Goal: Transaction & Acquisition: Book appointment/travel/reservation

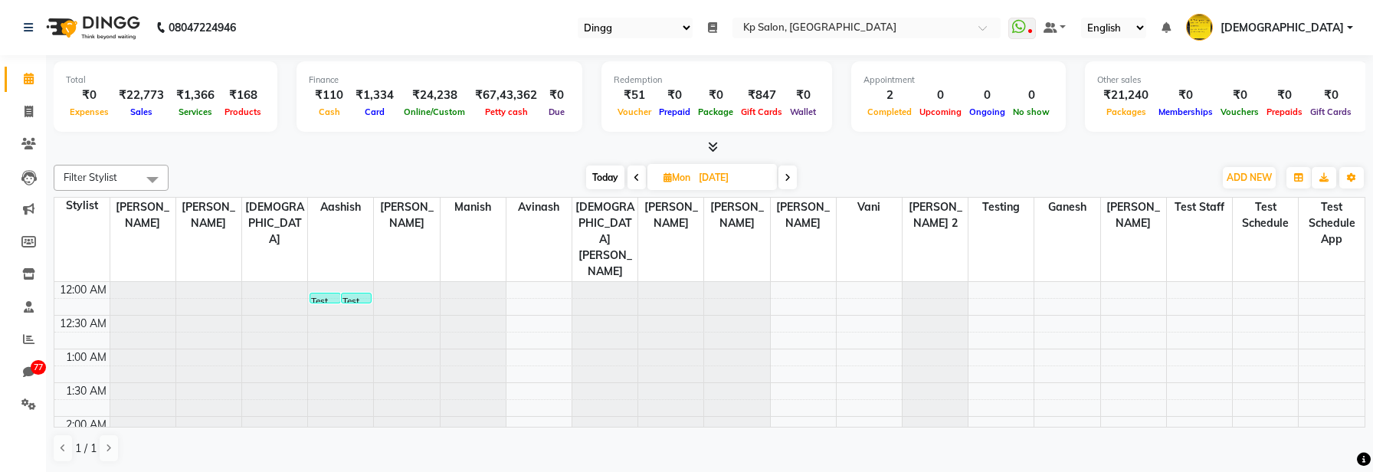
select select "28"
select select "en"
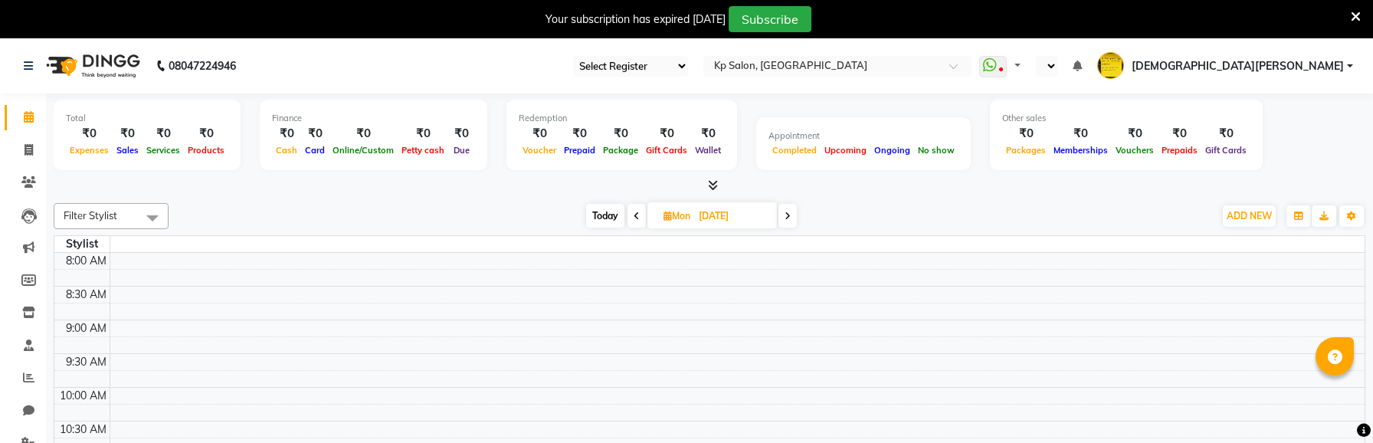
click at [1357, 17] on icon at bounding box center [1356, 17] width 10 height 14
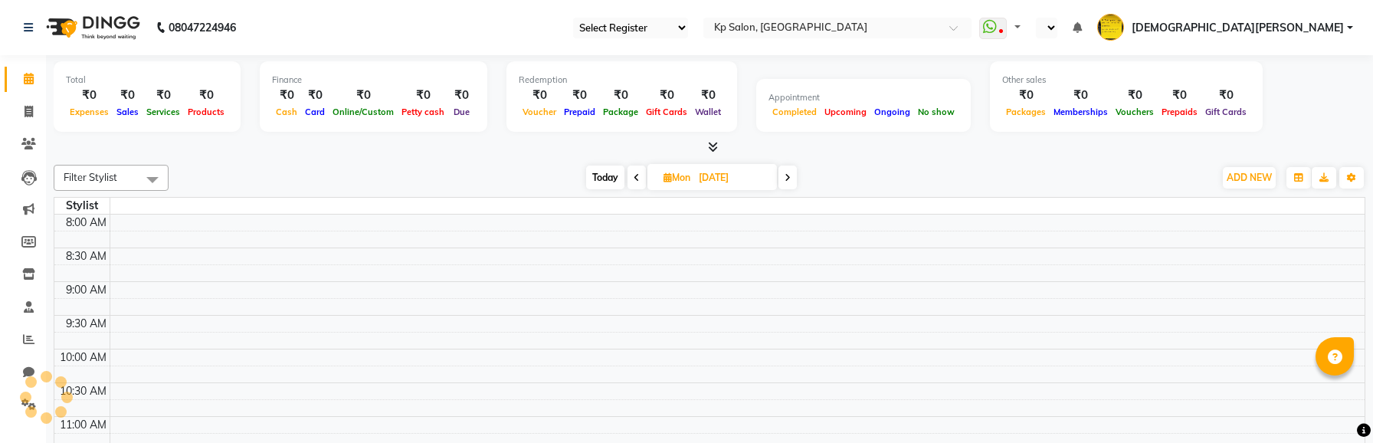
select select "en"
click at [606, 171] on span "Today" at bounding box center [605, 178] width 38 height 24
type input "[DATE]"
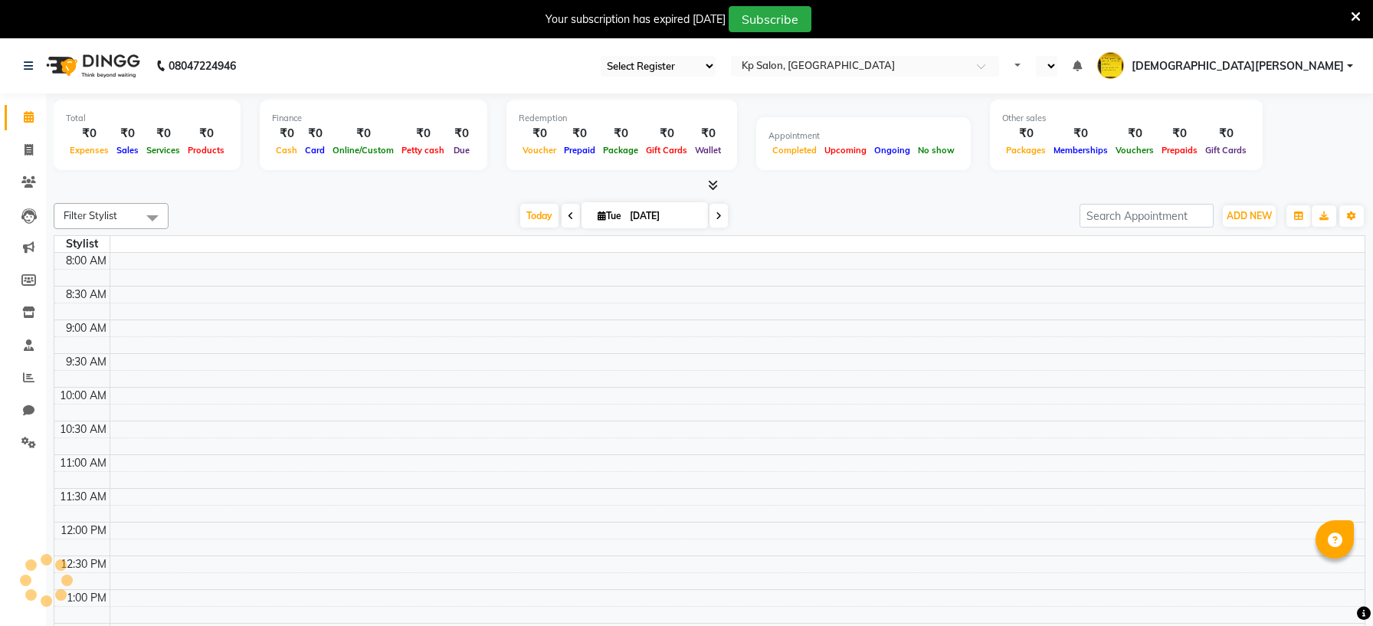
select select "en"
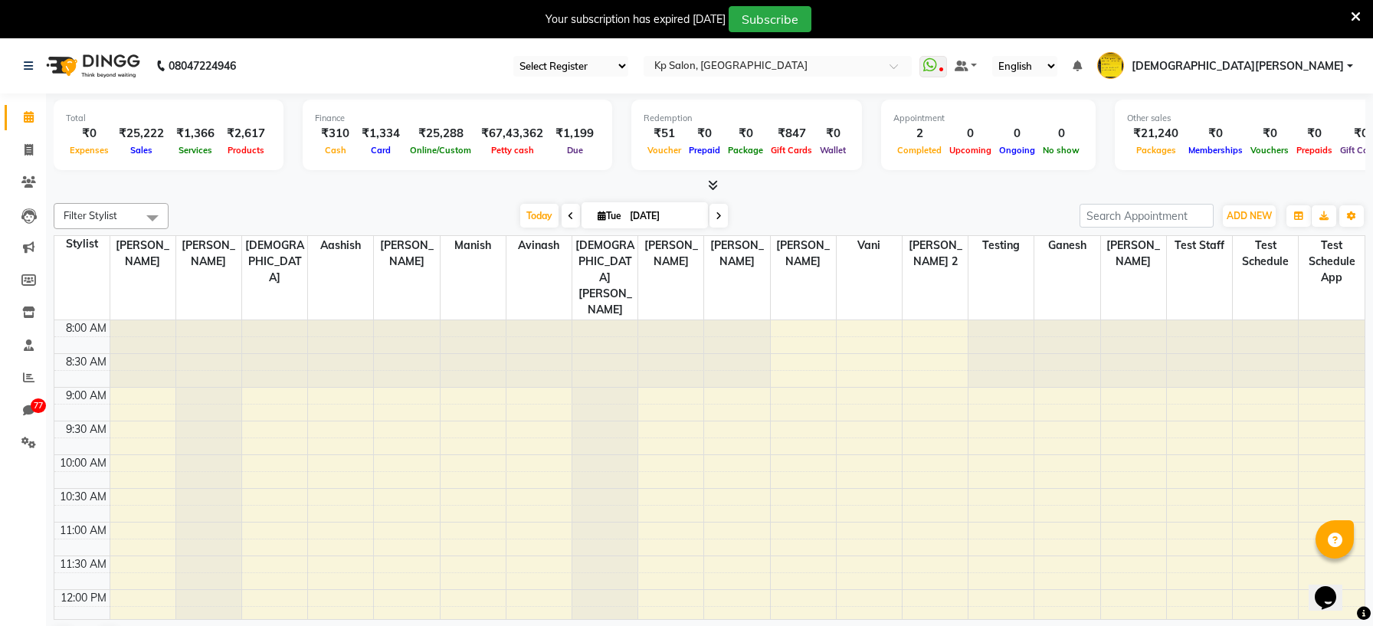
click at [1359, 15] on icon at bounding box center [1356, 17] width 10 height 14
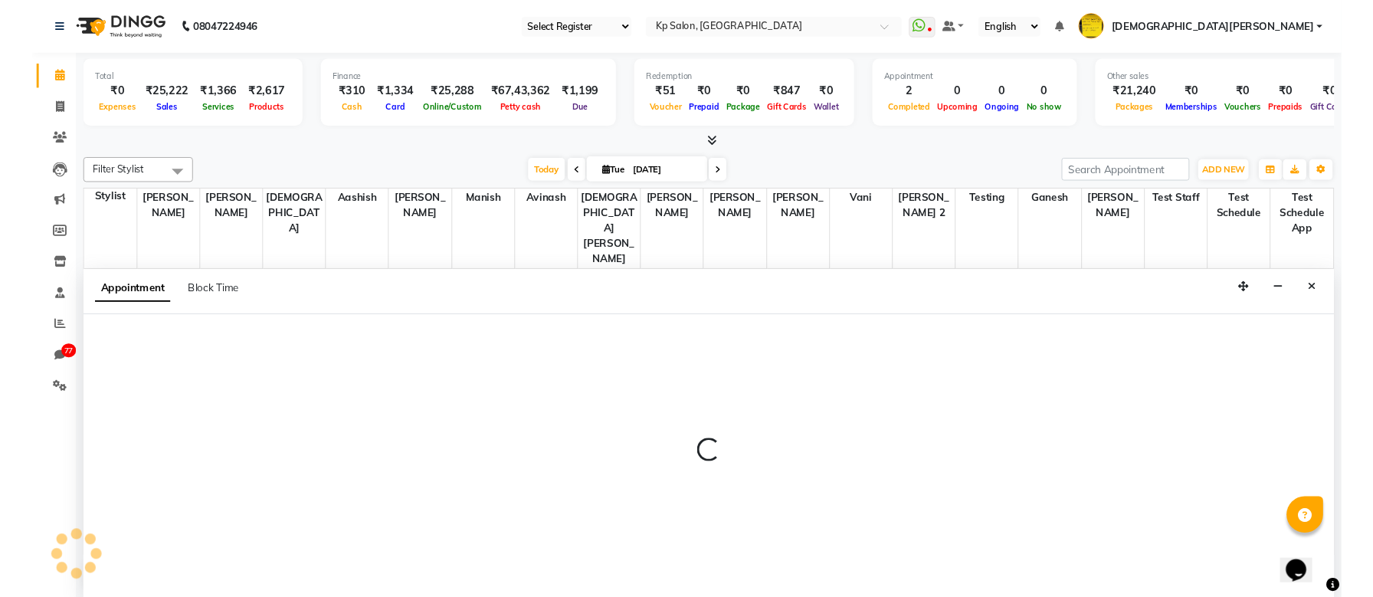
scroll to position [1, 0]
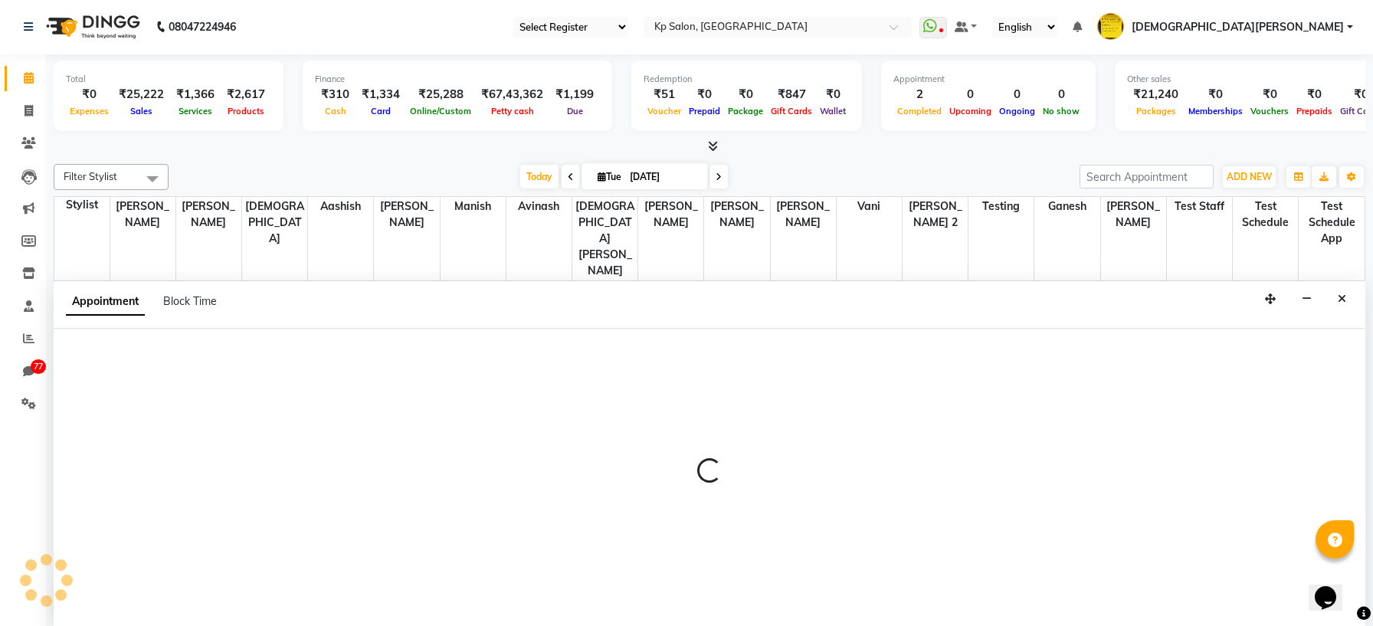
select select "979"
select select "tentative"
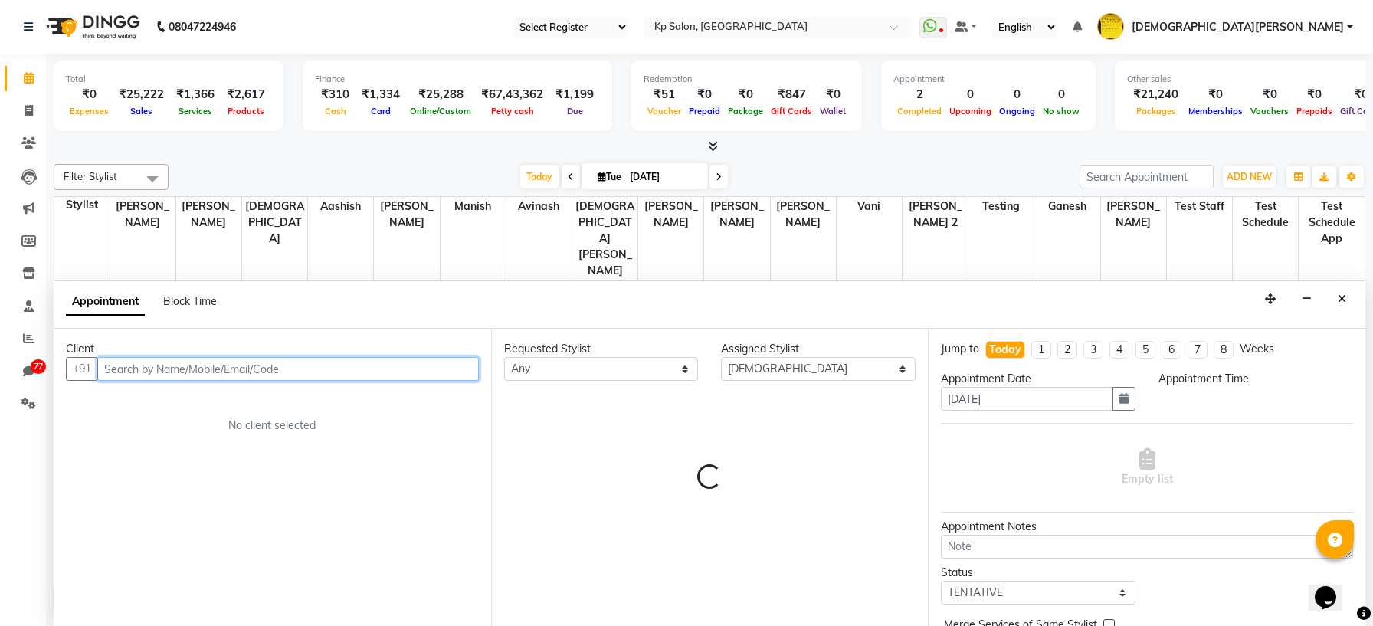
select select "570"
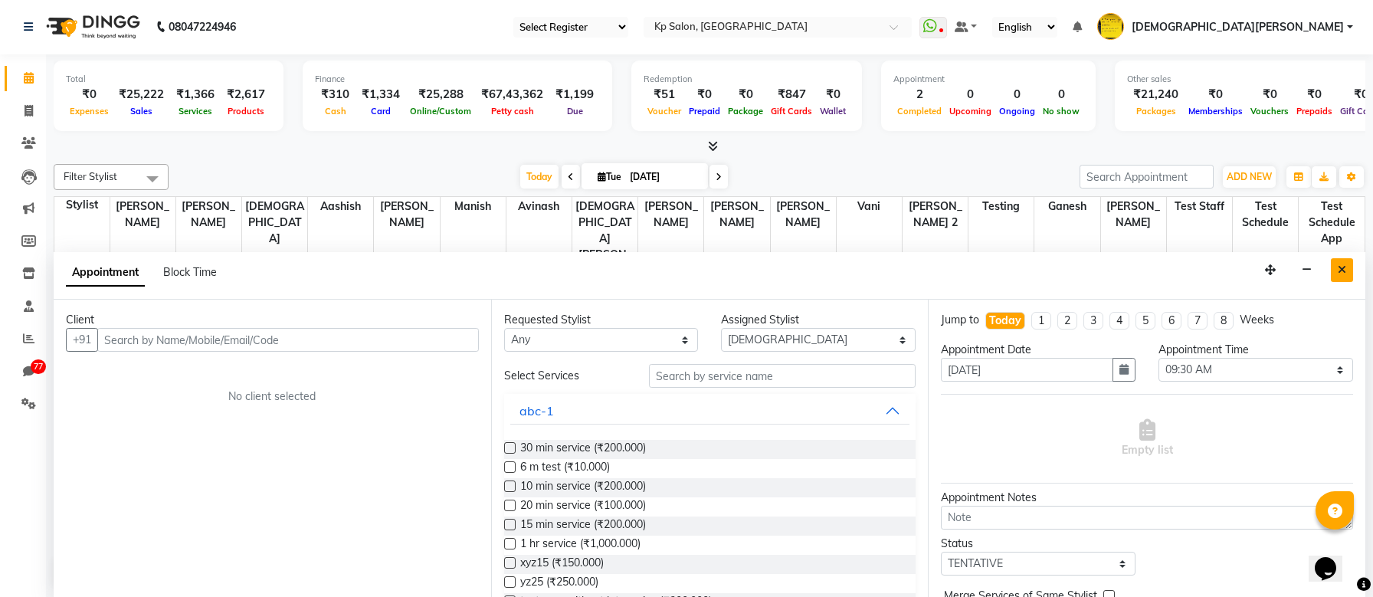
click at [1337, 274] on button "Close" at bounding box center [1342, 270] width 22 height 24
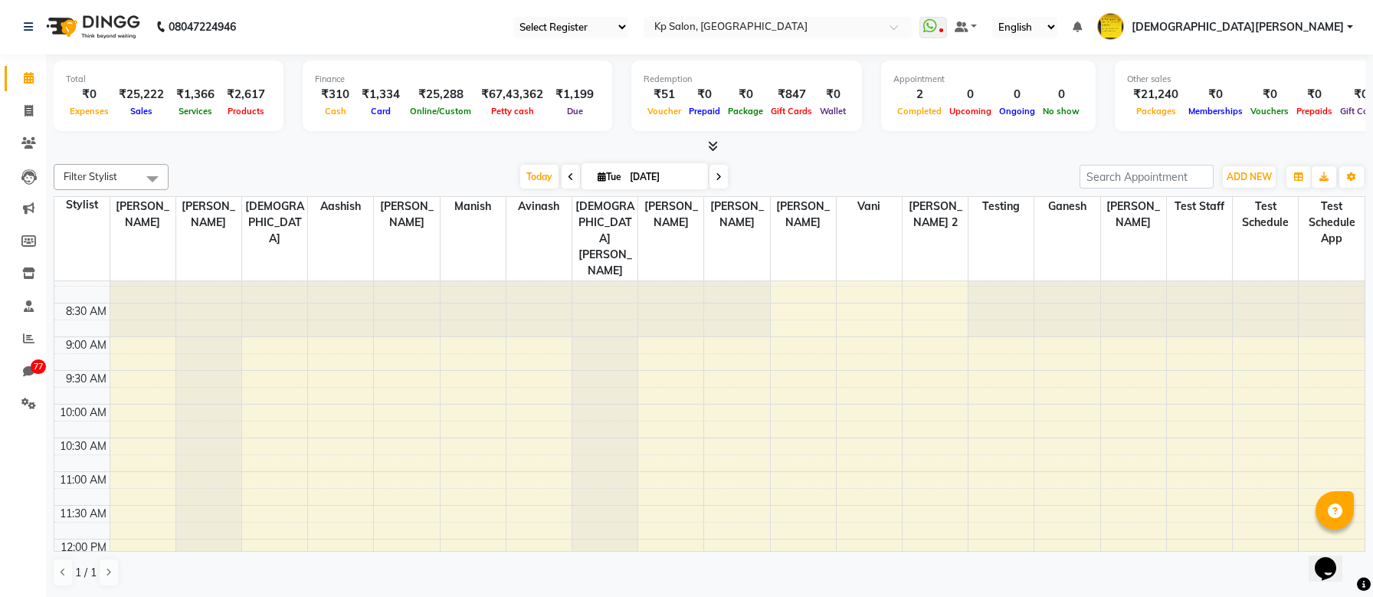
scroll to position [0, 0]
select select "979"
select select "585"
select select "tentative"
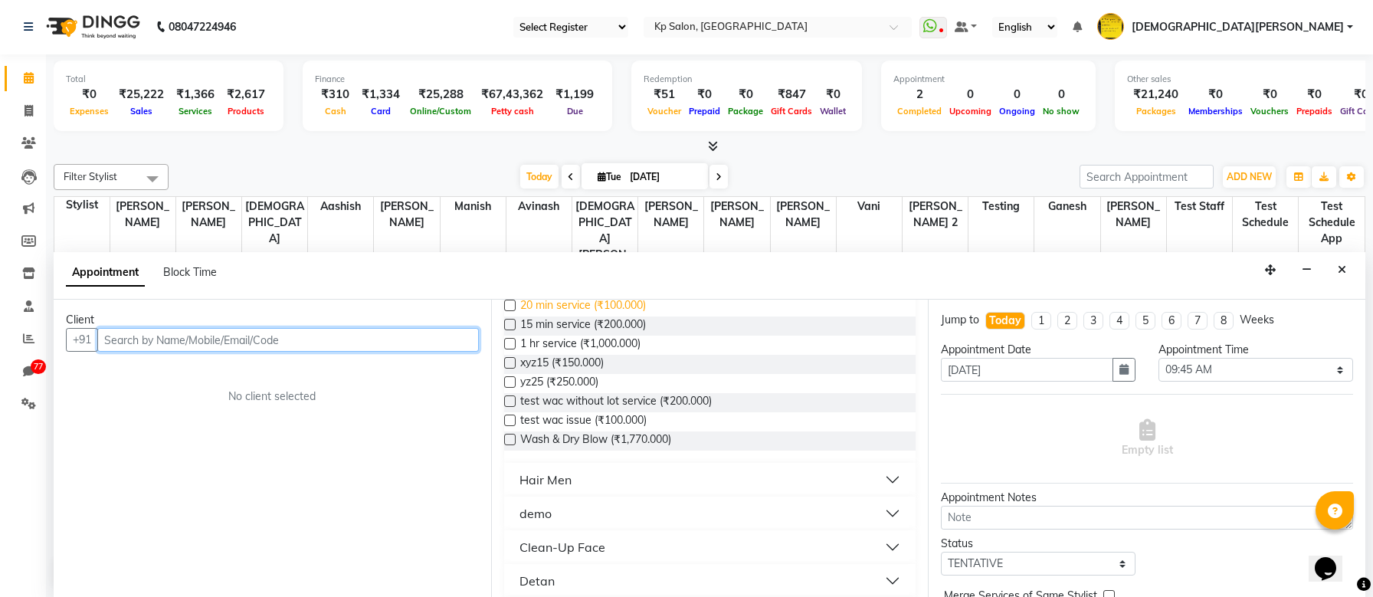
scroll to position [180, 0]
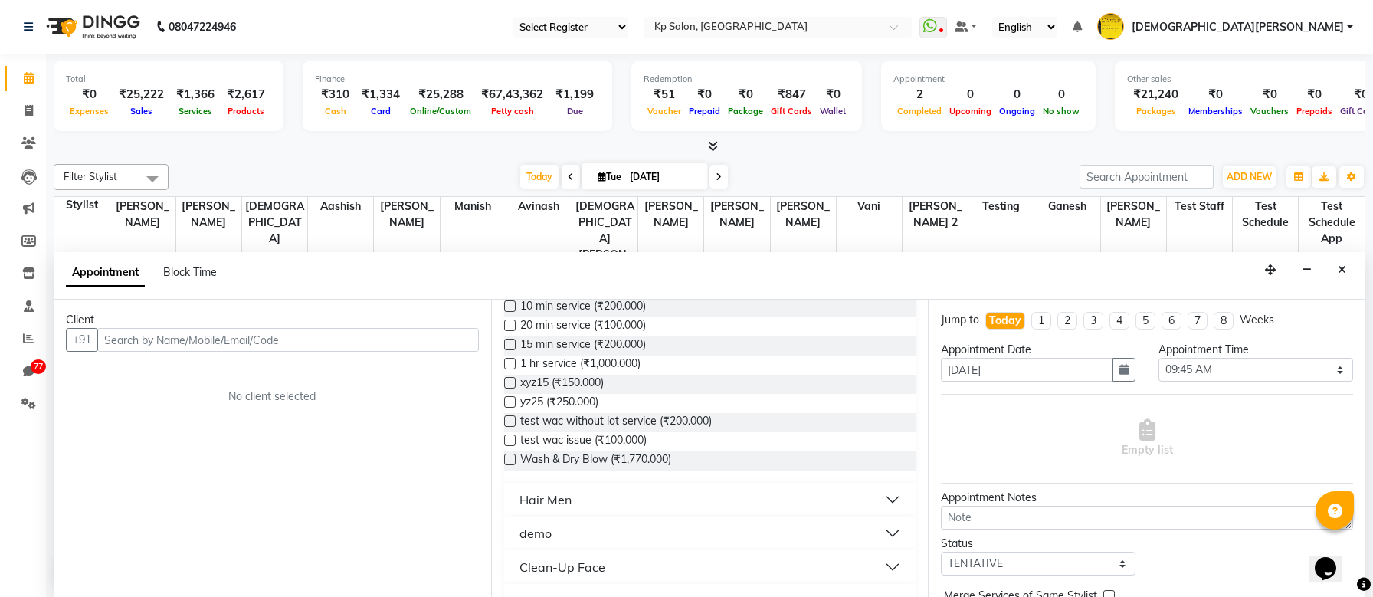
click at [514, 366] on label at bounding box center [509, 363] width 11 height 11
click at [514, 366] on input "checkbox" at bounding box center [509, 365] width 10 height 10
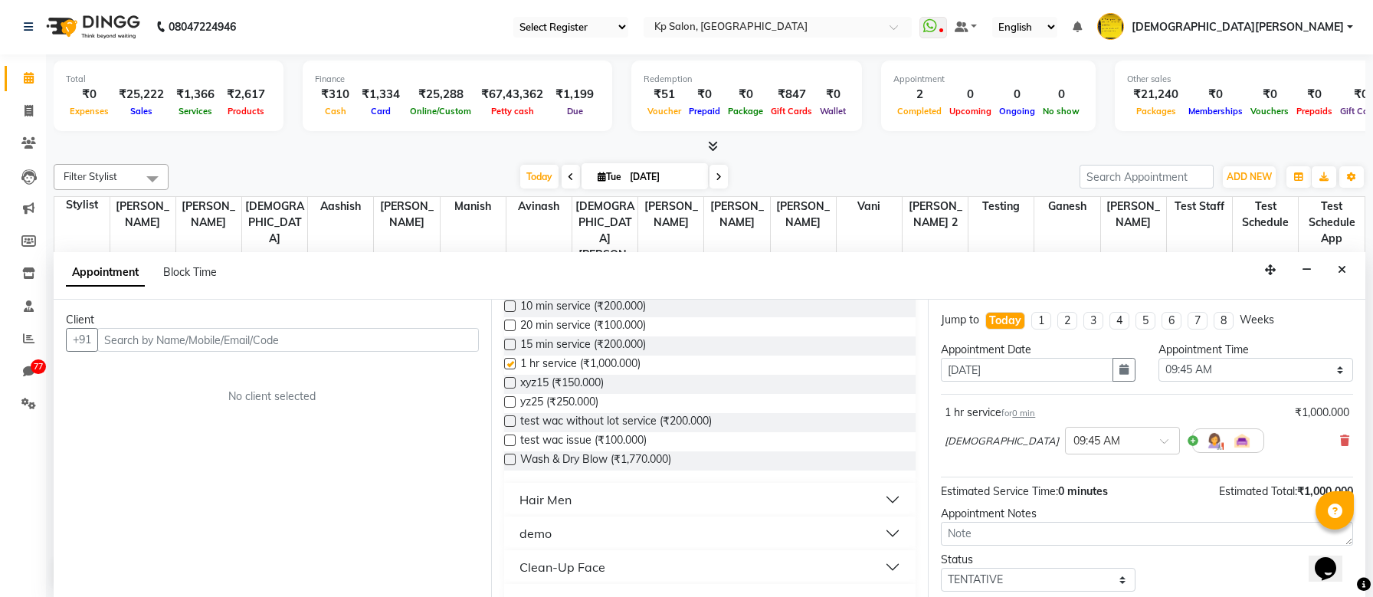
checkbox input "false"
click at [1349, 436] on icon at bounding box center [1344, 440] width 9 height 11
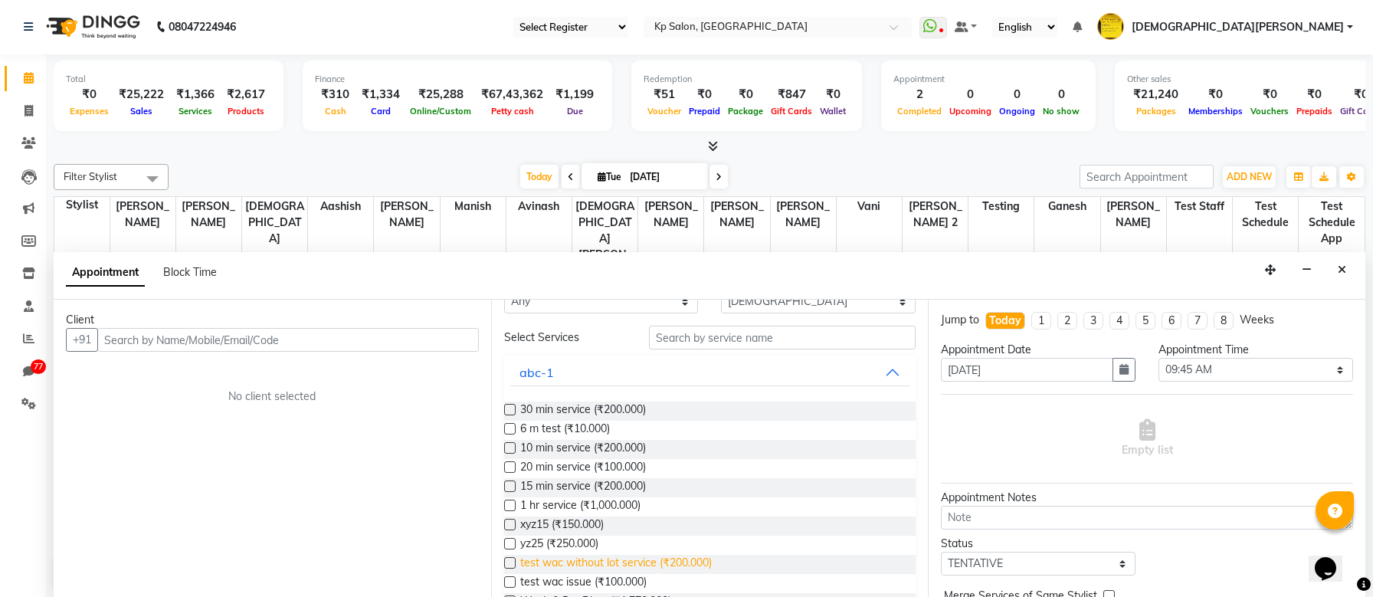
scroll to position [15, 0]
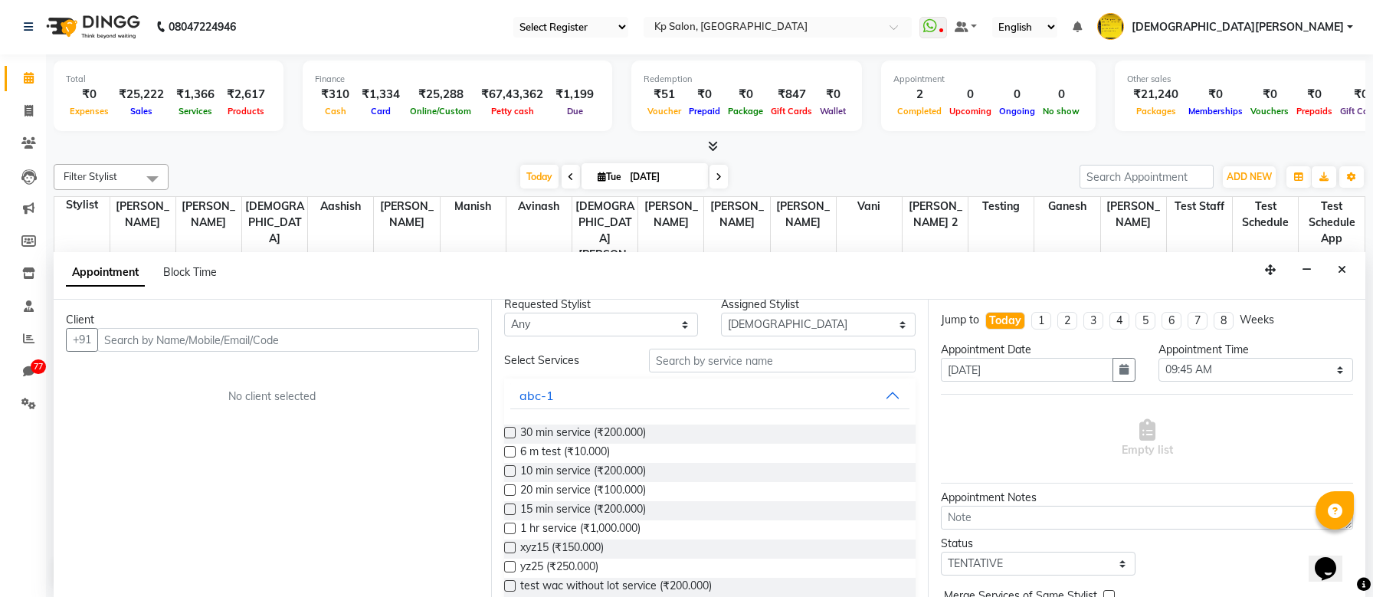
click at [517, 432] on div "30 min service (₹200.000)" at bounding box center [710, 434] width 412 height 19
click at [640, 438] on span "30 min service (₹200.000)" at bounding box center [583, 434] width 126 height 19
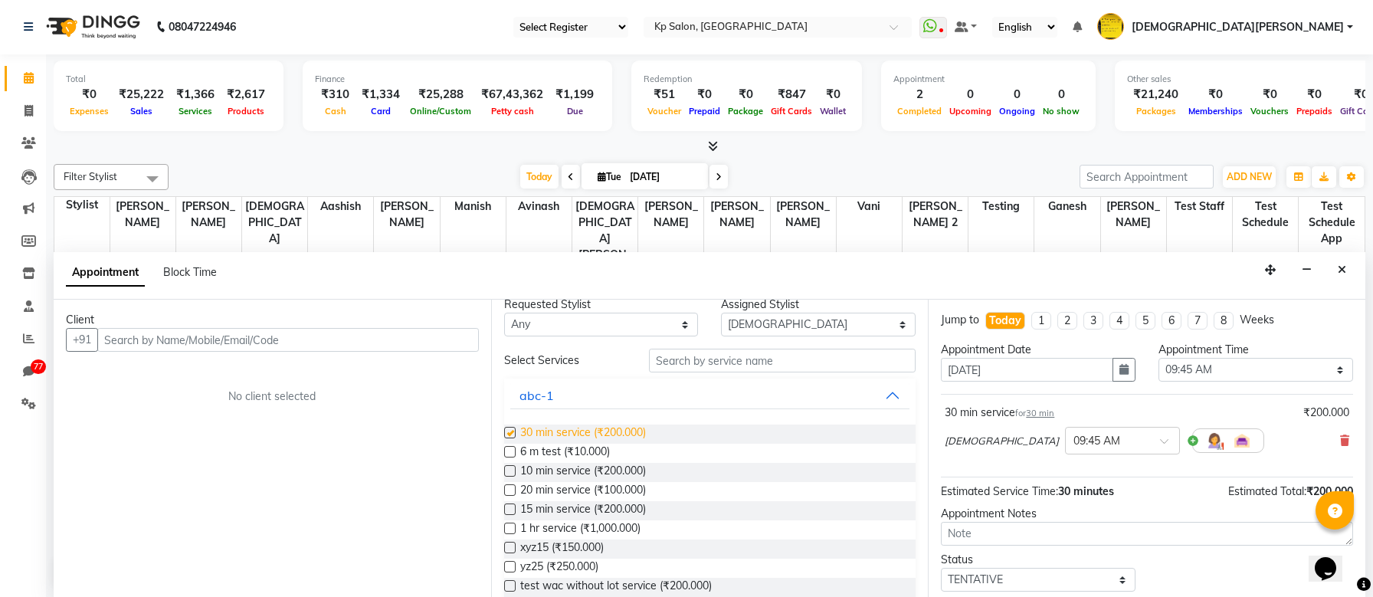
checkbox input "false"
click at [1052, 416] on span "30 min" at bounding box center [1040, 413] width 28 height 11
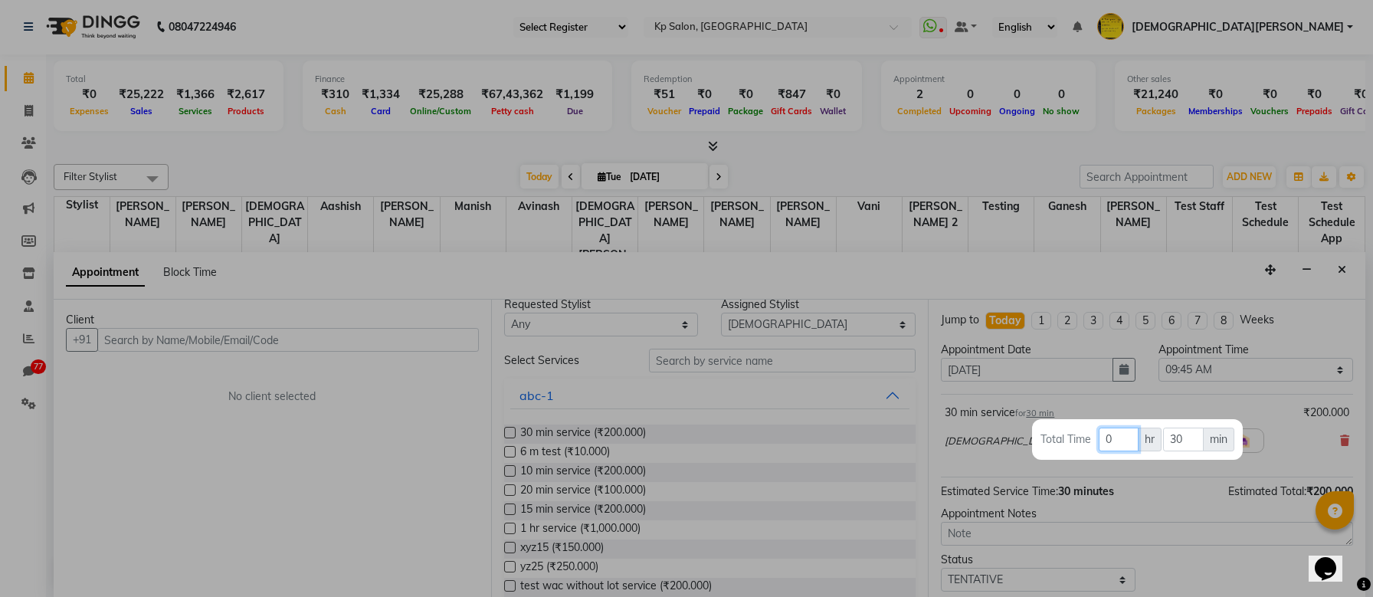
click at [1111, 438] on input "0" at bounding box center [1119, 440] width 40 height 24
type input "2"
click at [1277, 445] on div at bounding box center [686, 298] width 1373 height 597
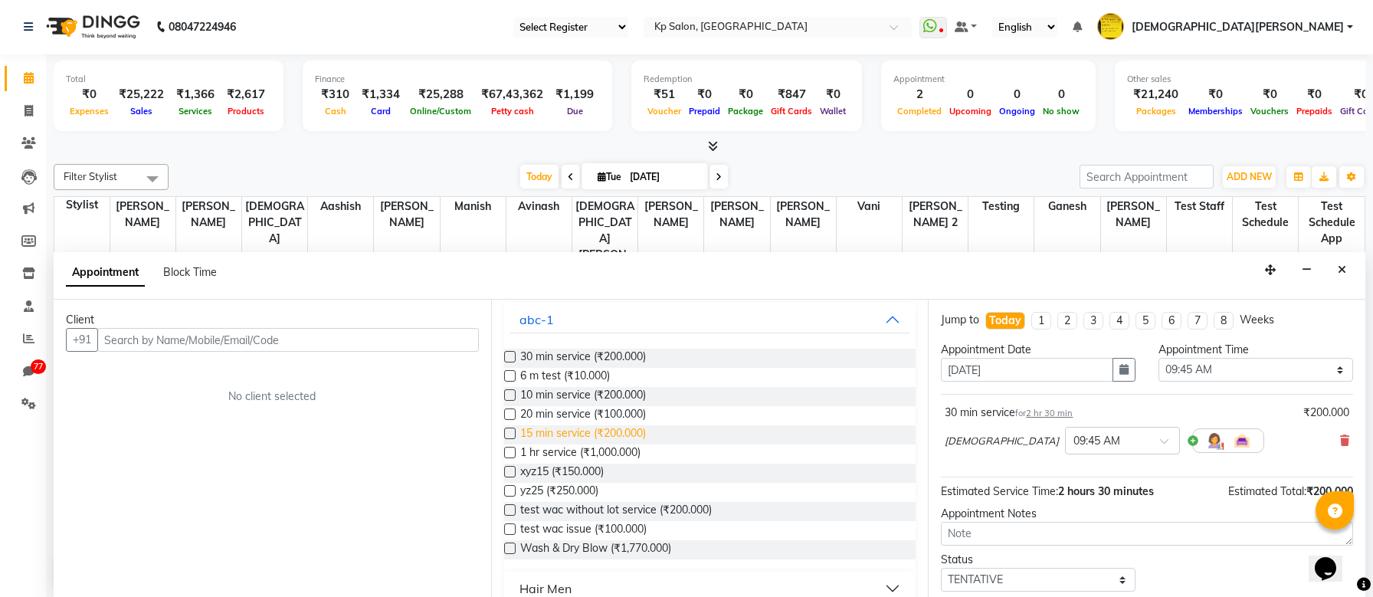
scroll to position [102, 0]
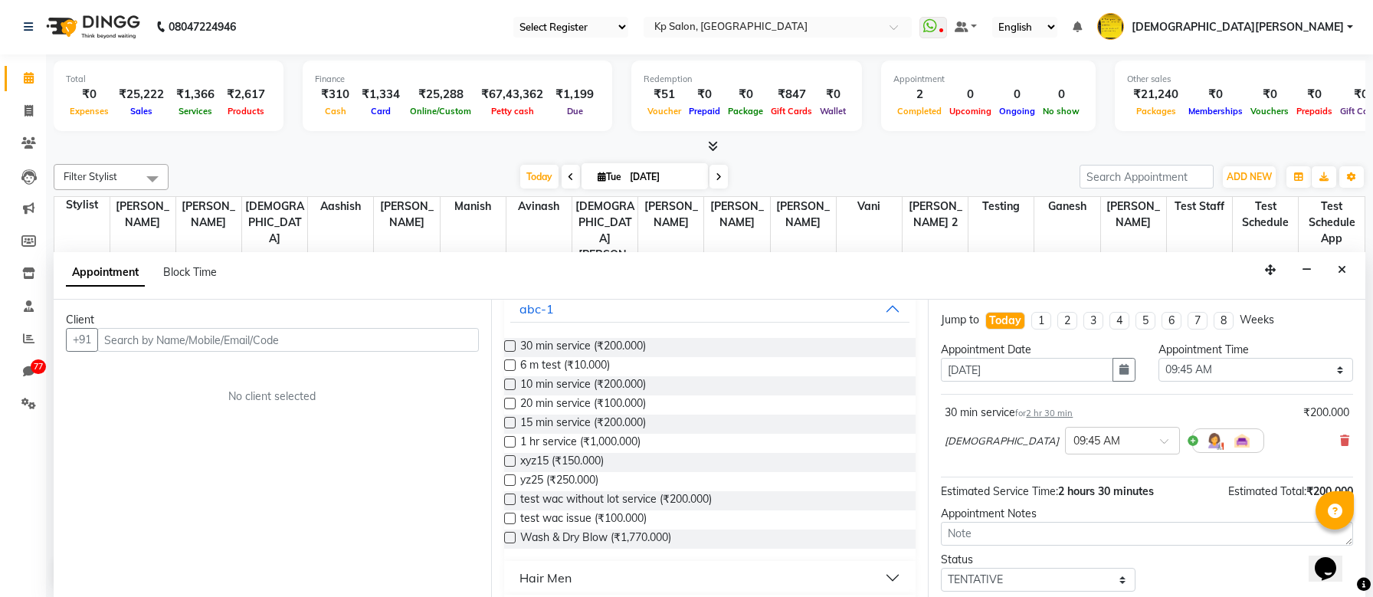
click at [516, 534] on div "Wash & Dry Blow (₹1,770.000)" at bounding box center [710, 539] width 412 height 19
click at [516, 536] on div "Wash & Dry Blow (₹1,770.000)" at bounding box center [710, 539] width 412 height 19
click at [505, 539] on label at bounding box center [509, 537] width 11 height 11
click at [505, 539] on input "checkbox" at bounding box center [509, 539] width 10 height 10
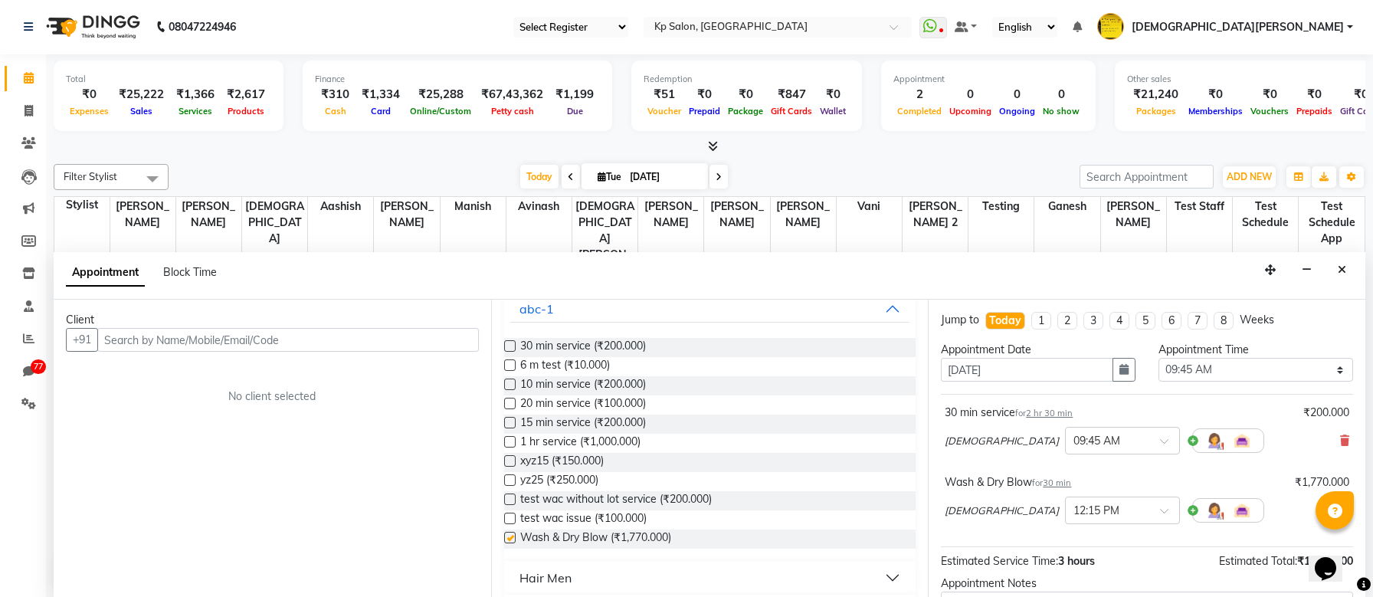
checkbox input "false"
click at [1340, 437] on div "[PERSON_NAME] × 09:45 AM" at bounding box center [1147, 441] width 405 height 40
click at [1346, 438] on icon at bounding box center [1344, 440] width 9 height 11
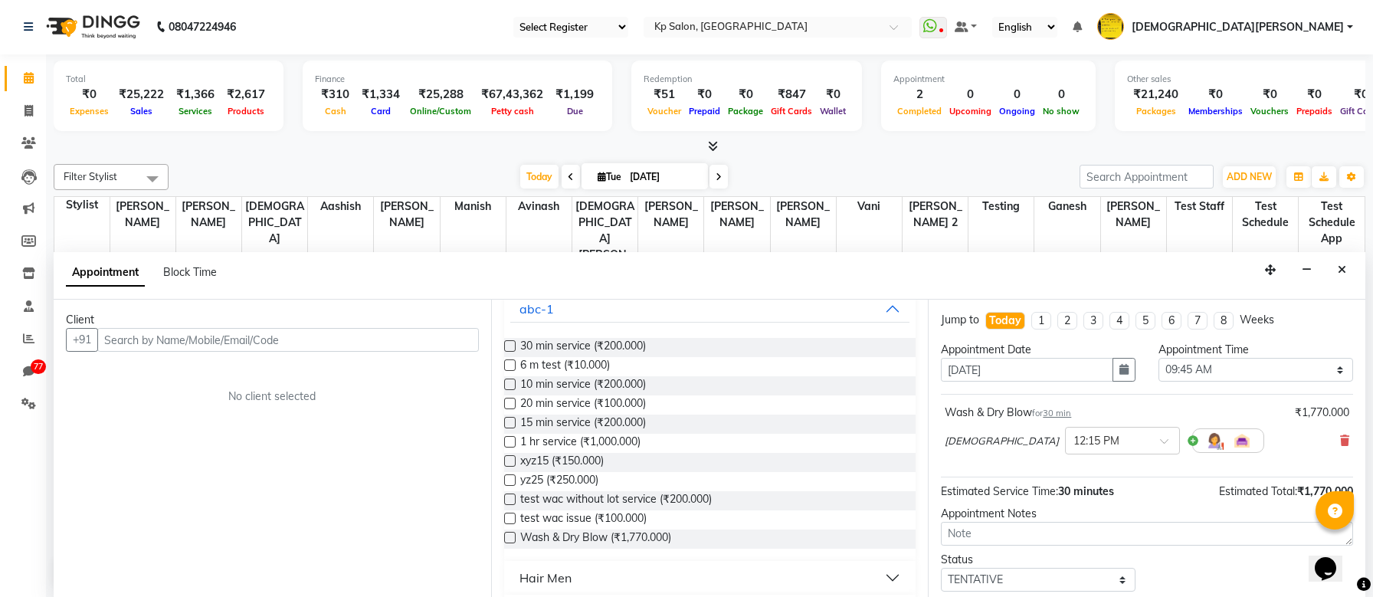
click at [1056, 414] on span "30 min" at bounding box center [1057, 413] width 28 height 11
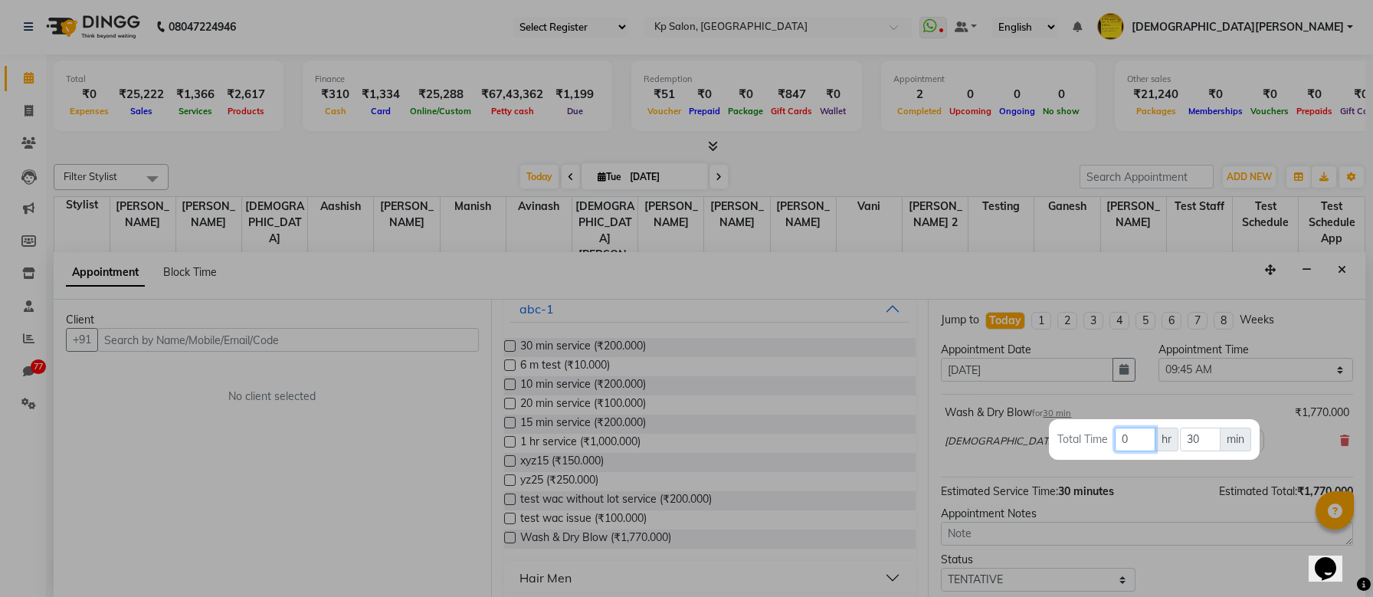
click at [1132, 445] on input "0" at bounding box center [1135, 440] width 40 height 24
type input "2"
click at [1291, 445] on div at bounding box center [686, 298] width 1373 height 597
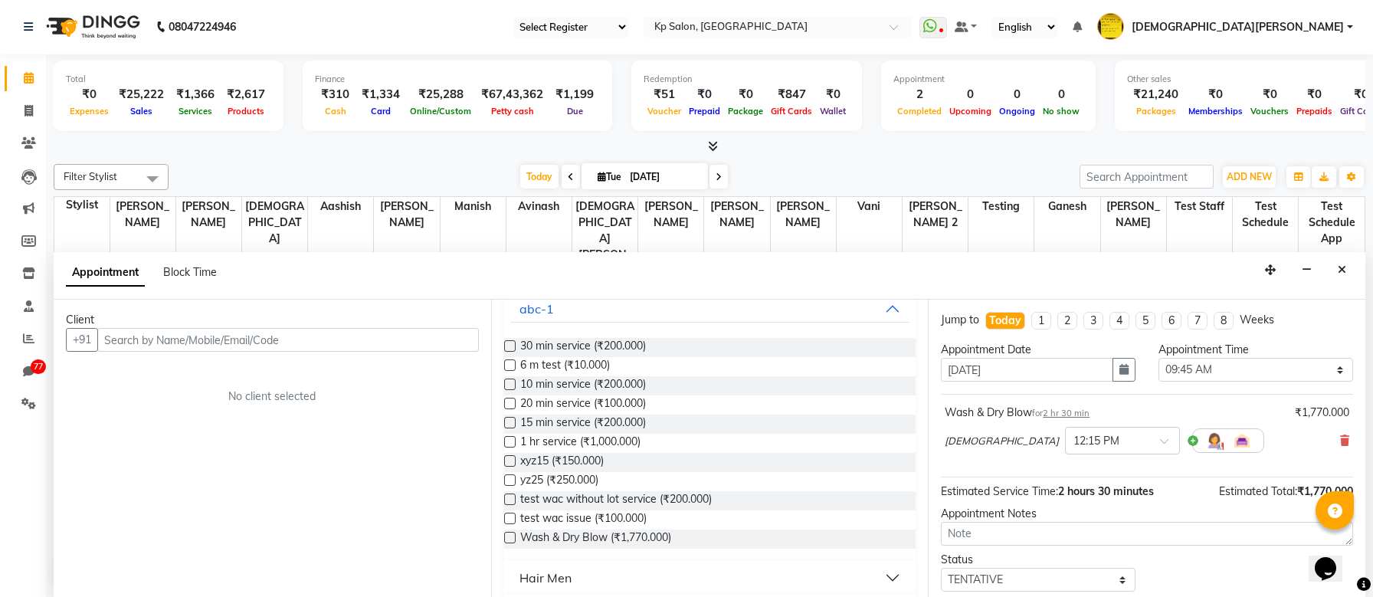
scroll to position [93, 0]
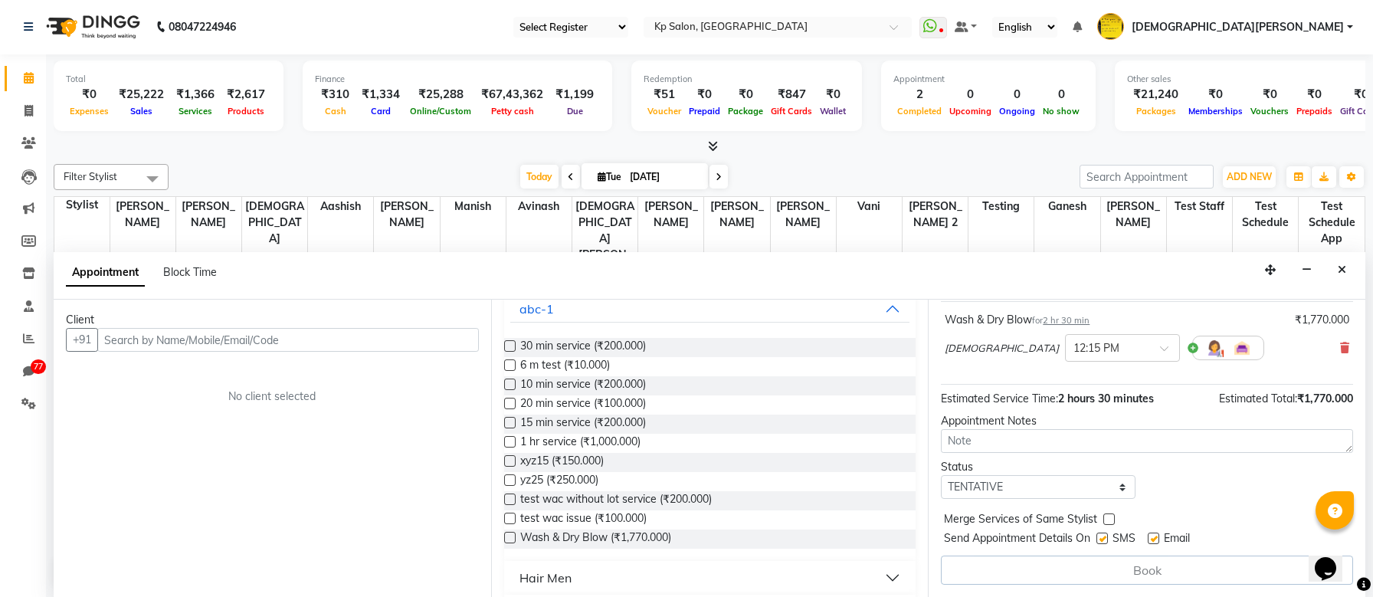
click at [1107, 536] on label at bounding box center [1102, 538] width 11 height 11
click at [1107, 536] on input "checkbox" at bounding box center [1102, 540] width 10 height 10
checkbox input "false"
click at [1153, 539] on label at bounding box center [1153, 538] width 11 height 11
click at [1153, 539] on input "checkbox" at bounding box center [1153, 540] width 10 height 10
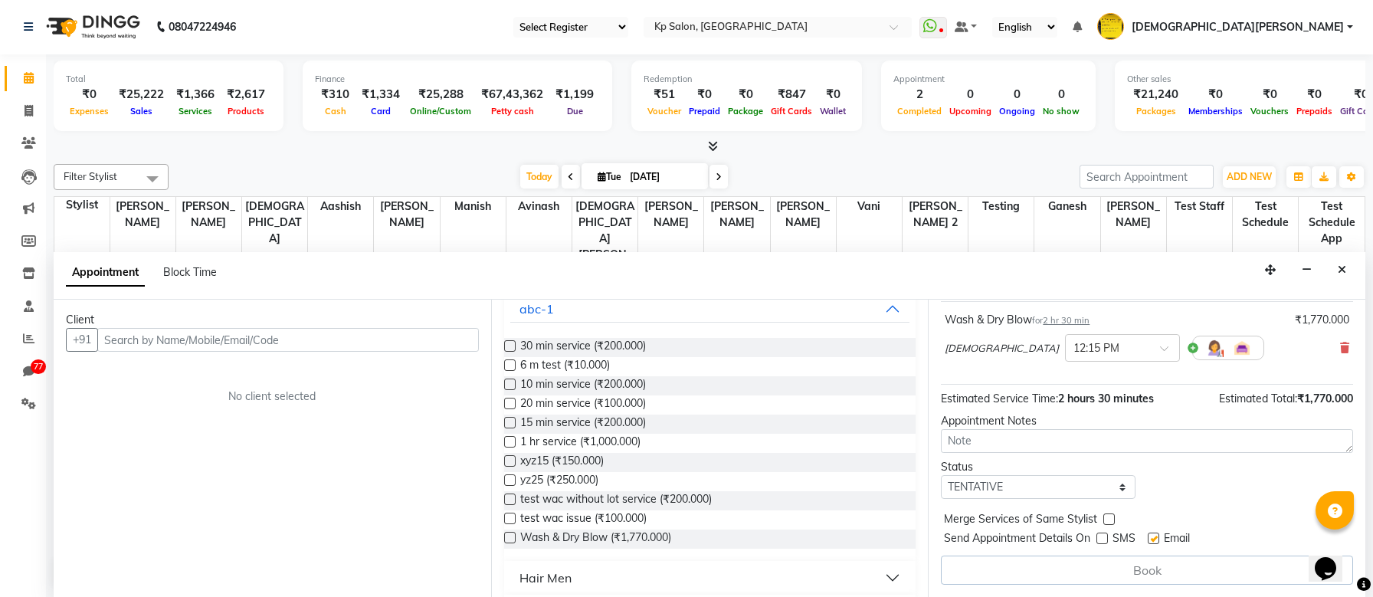
checkbox input "false"
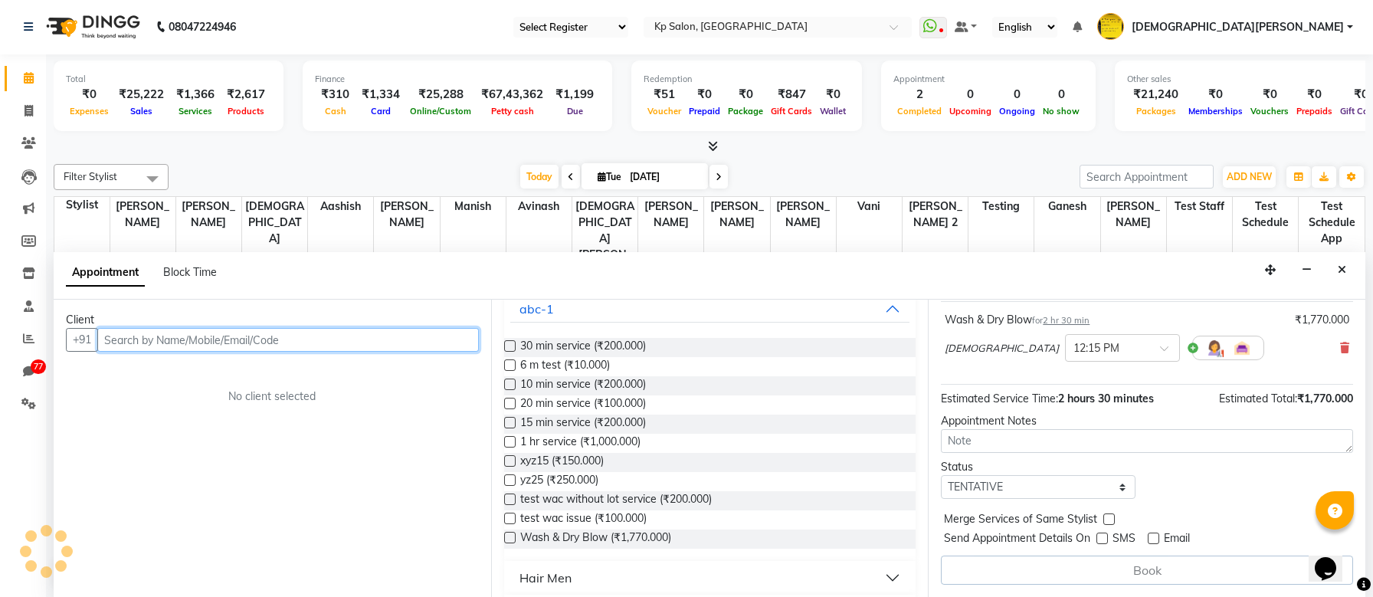
click at [228, 338] on input "text" at bounding box center [288, 340] width 382 height 24
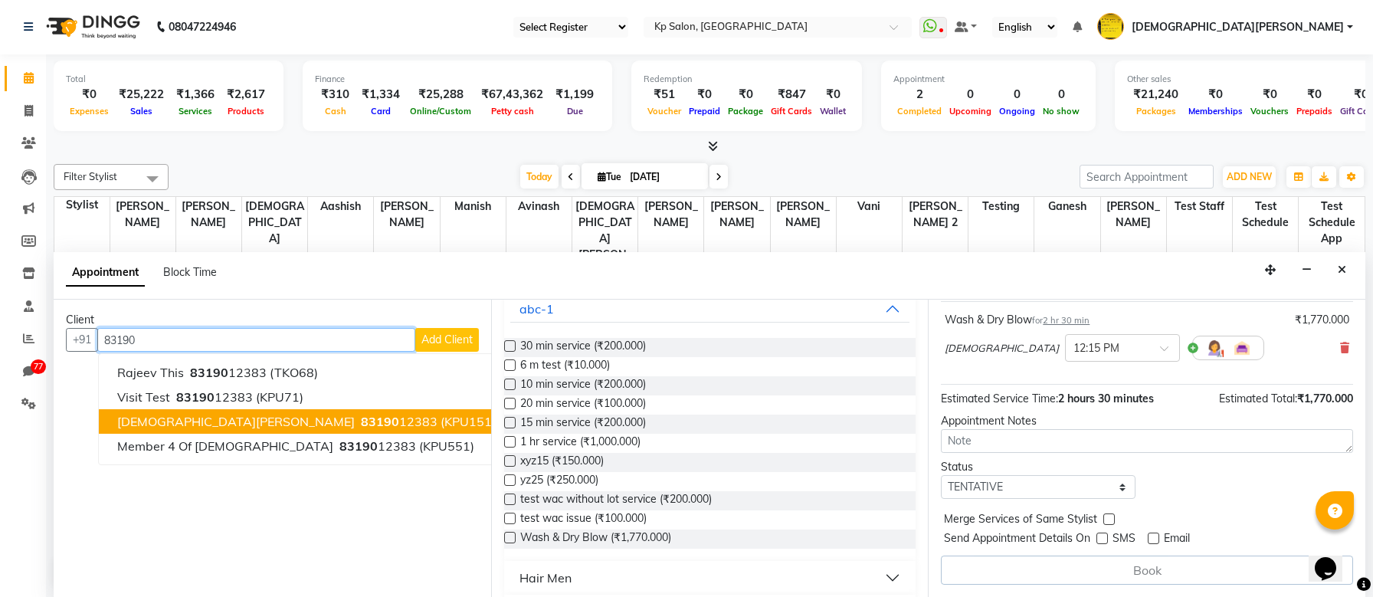
click at [191, 418] on span "[DEMOGRAPHIC_DATA][PERSON_NAME]" at bounding box center [236, 421] width 238 height 15
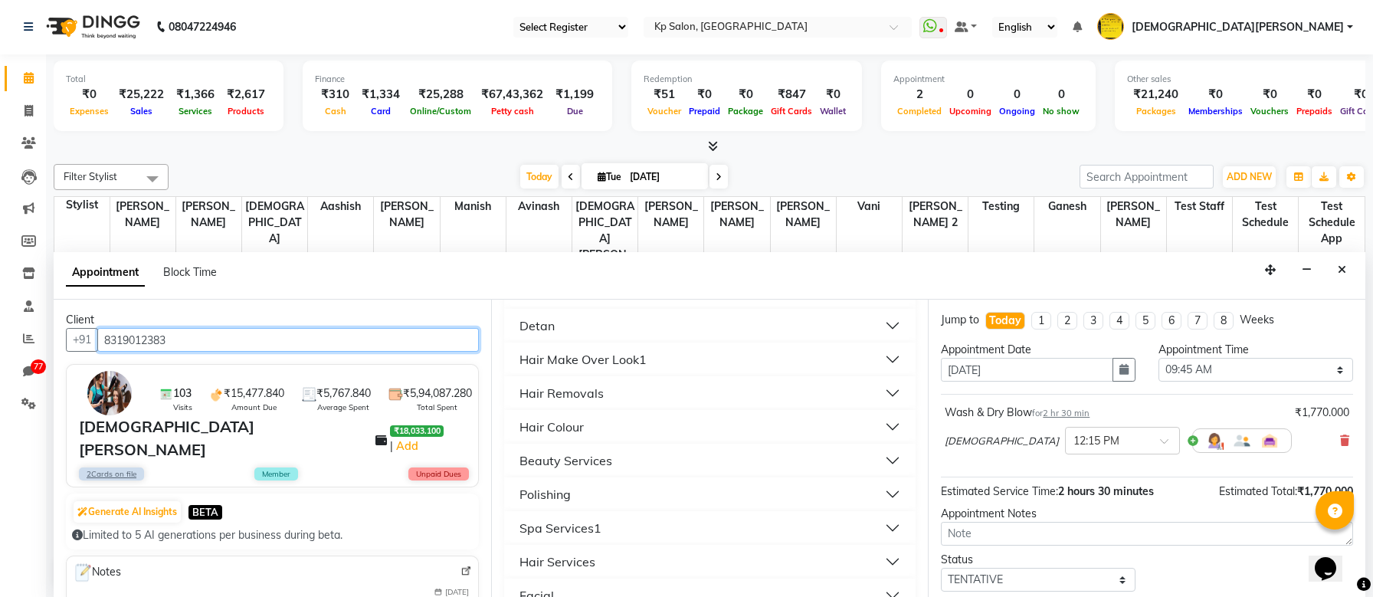
scroll to position [91, 0]
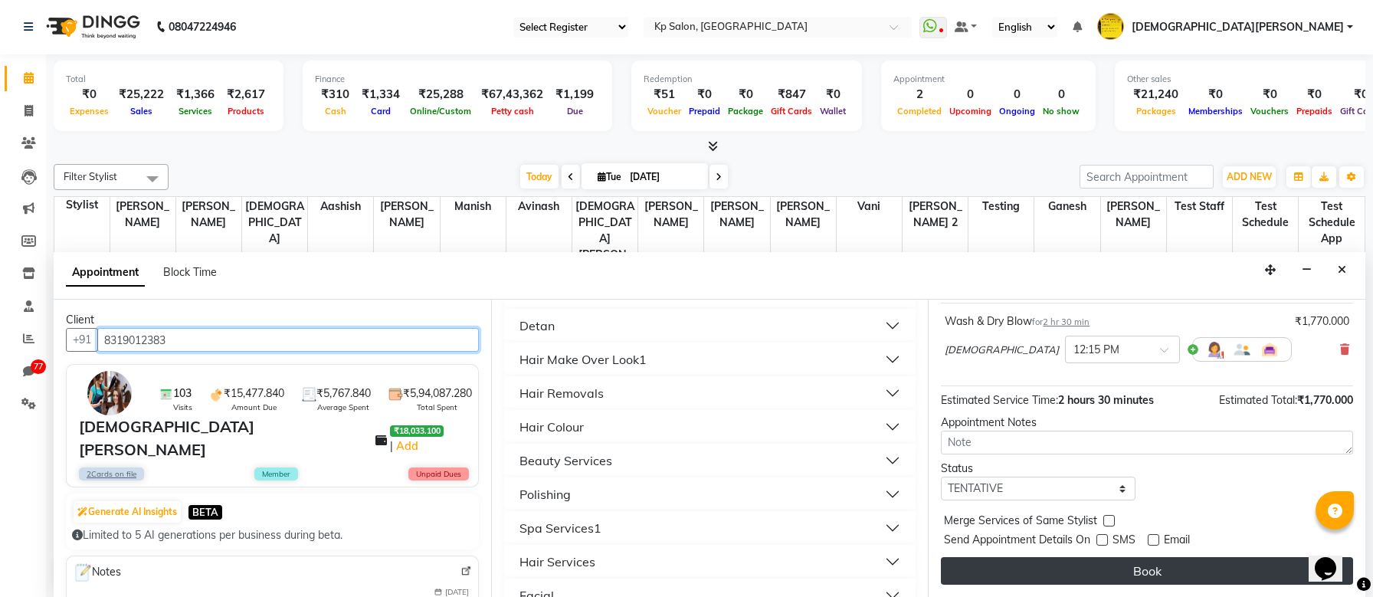
type input "8319012383"
click at [1133, 572] on button "Book" at bounding box center [1147, 571] width 412 height 28
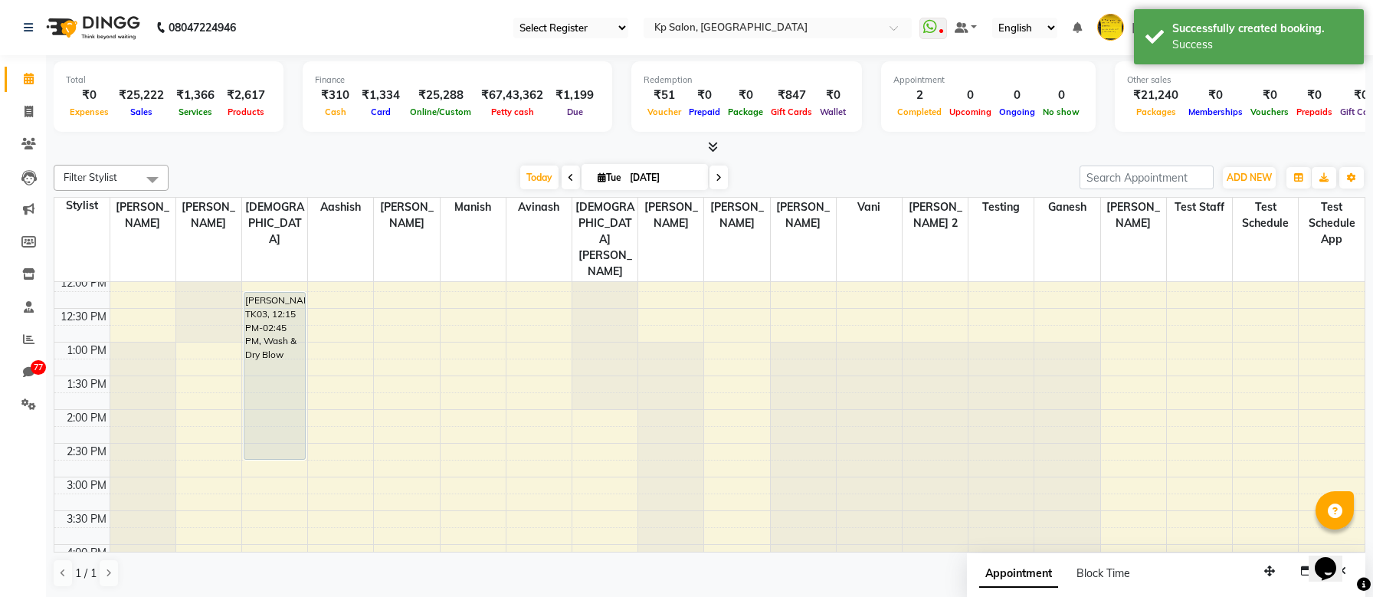
scroll to position [274, 0]
